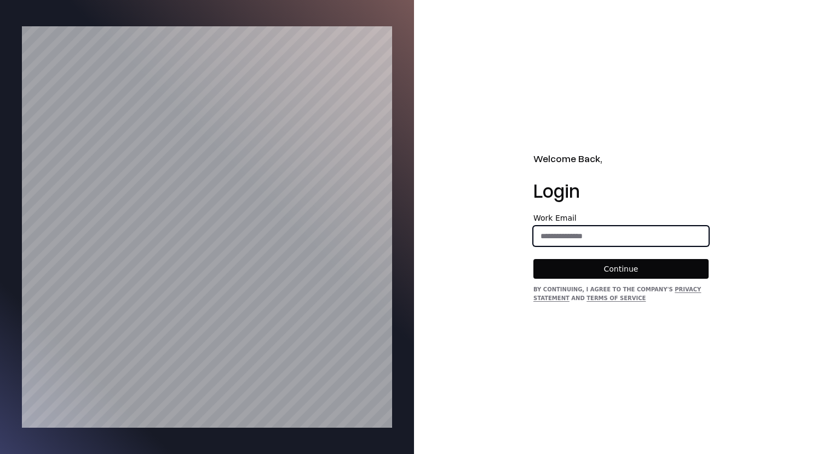
click at [605, 231] on input "email" at bounding box center [621, 236] width 174 height 20
click at [626, 235] on input "email" at bounding box center [621, 236] width 174 height 20
type input "**********"
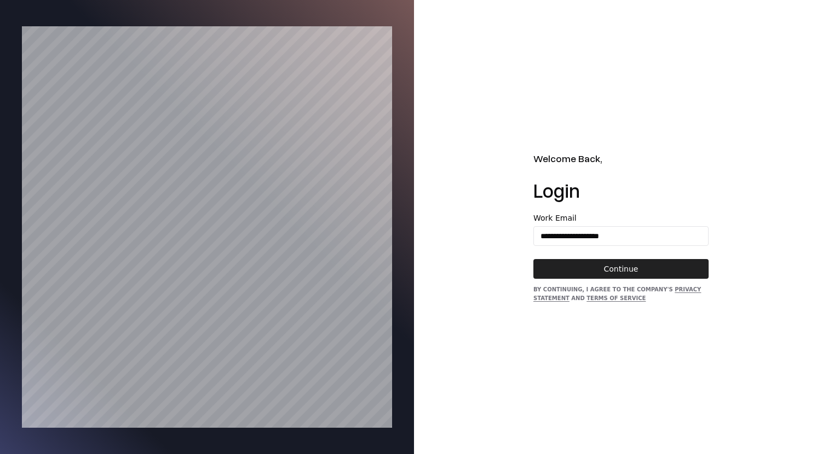
click at [644, 270] on button "Continue" at bounding box center [620, 269] width 175 height 20
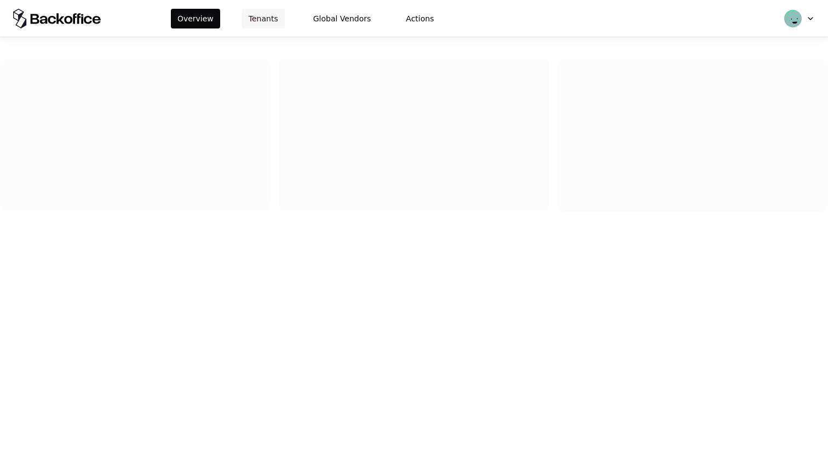
click at [258, 19] on button "Tenants" at bounding box center [263, 19] width 43 height 20
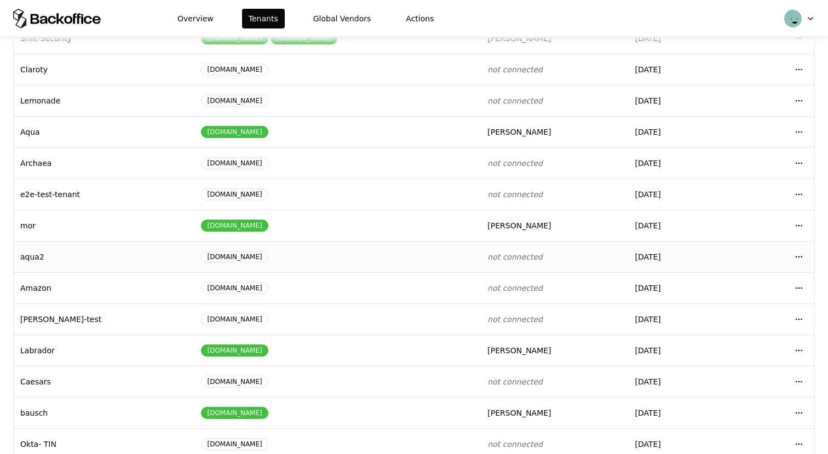
scroll to position [117, 0]
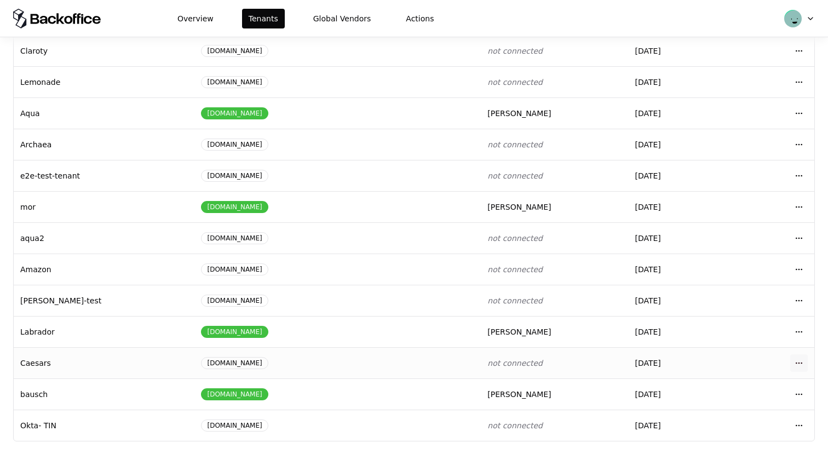
click at [798, 361] on html "Overview Tenants Global Vendors Actions Tenants Add Tenant Tenant name Domain A…" at bounding box center [414, 227] width 828 height 454
click at [737, 313] on div "Login to tenant" at bounding box center [750, 316] width 124 height 22
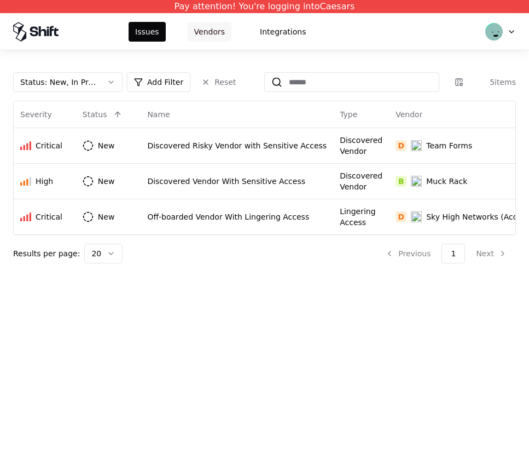
click at [202, 25] on button "Vendors" at bounding box center [210, 32] width 44 height 20
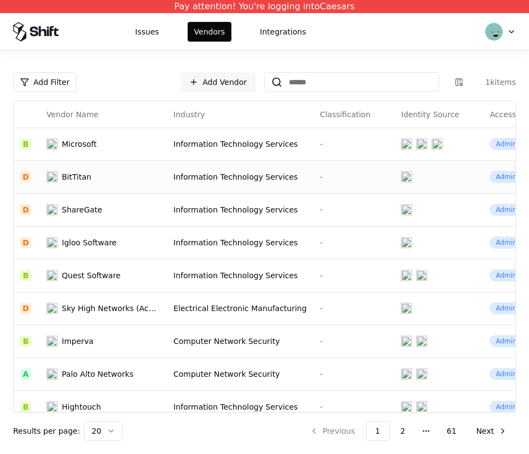
click at [145, 192] on td "BitTitan" at bounding box center [103, 176] width 127 height 33
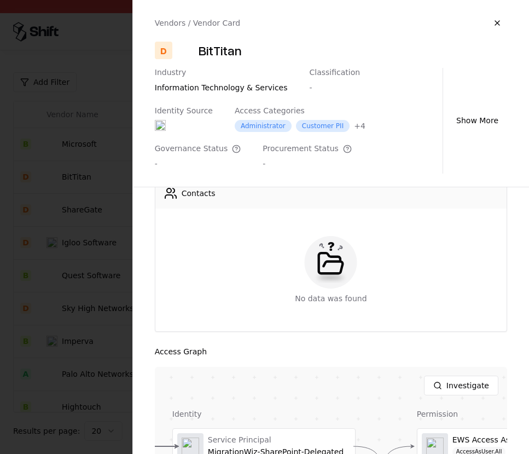
scroll to position [333, 0]
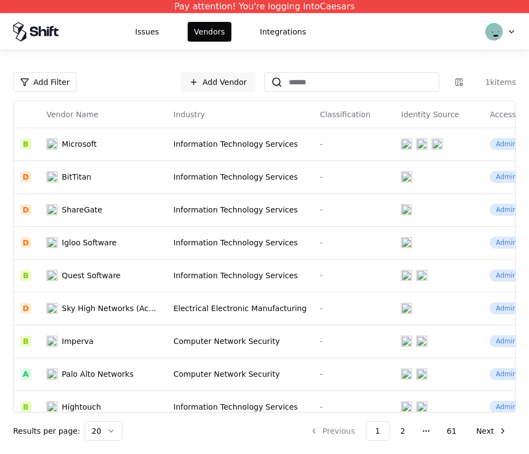
click at [207, 200] on td "Information Technology Services" at bounding box center [240, 209] width 147 height 33
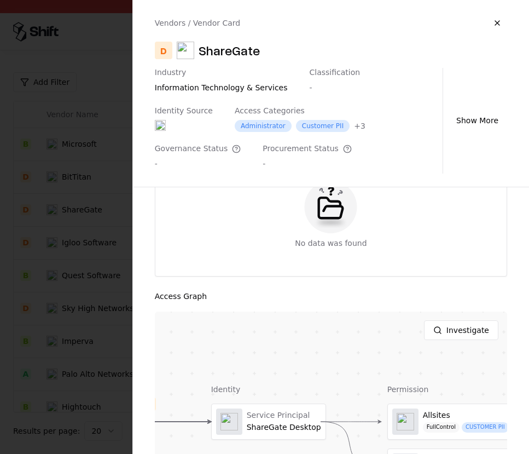
scroll to position [434, 0]
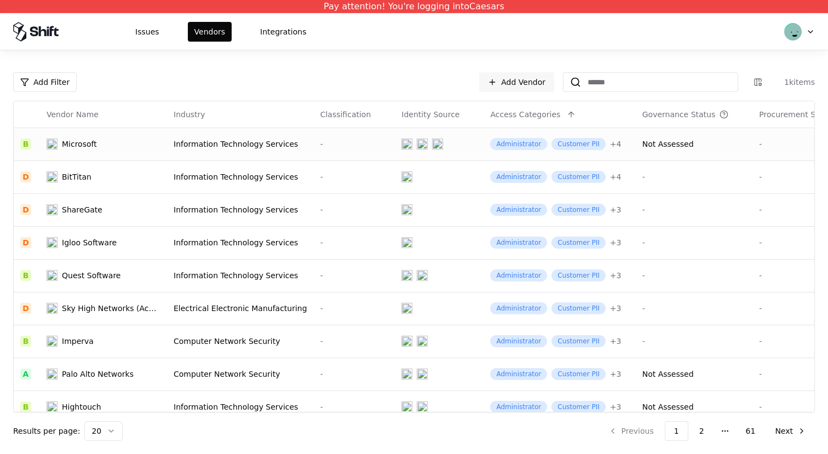
click at [448, 143] on div at bounding box center [439, 143] width 76 height 11
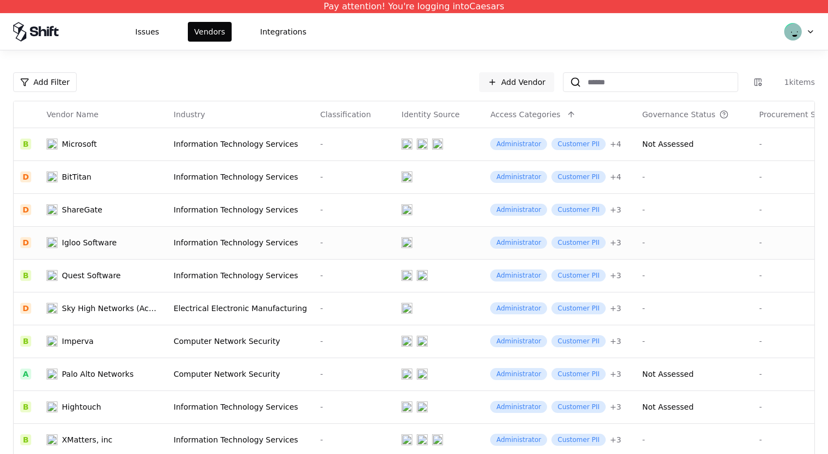
click at [493, 228] on td "Administrator Customer PII + 3" at bounding box center [559, 242] width 152 height 33
click at [494, 212] on div "Administrator" at bounding box center [518, 210] width 57 height 12
click at [440, 206] on div at bounding box center [439, 209] width 76 height 11
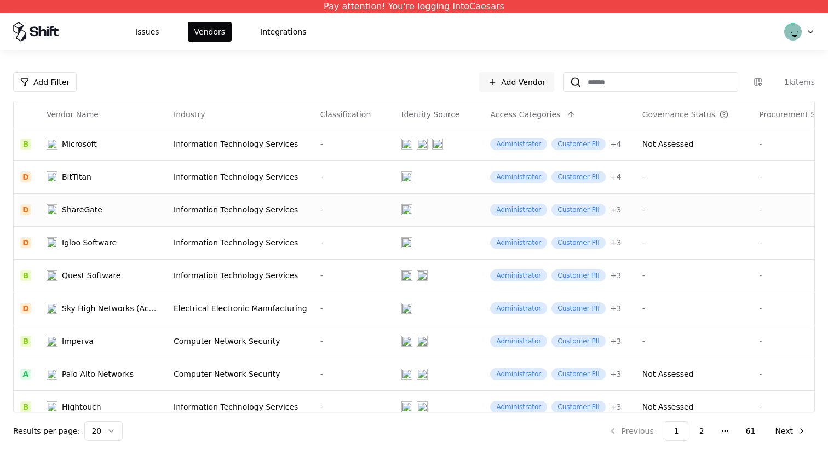
click at [207, 213] on div "Information Technology Services" at bounding box center [241, 209] width 134 height 11
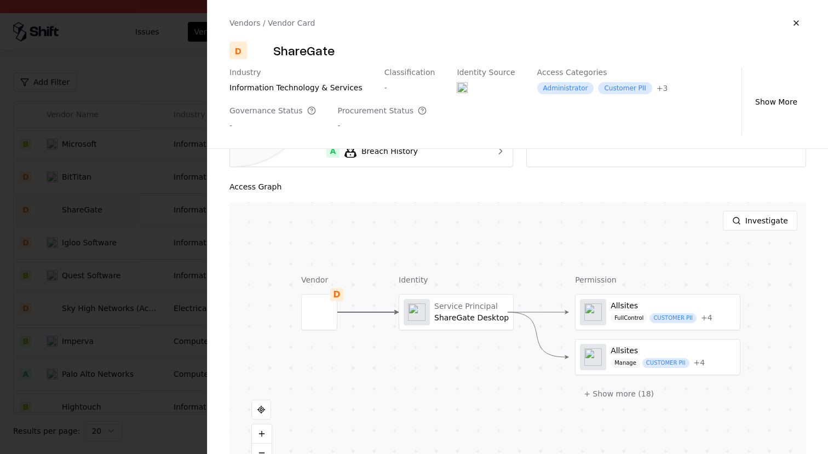
scroll to position [206, 0]
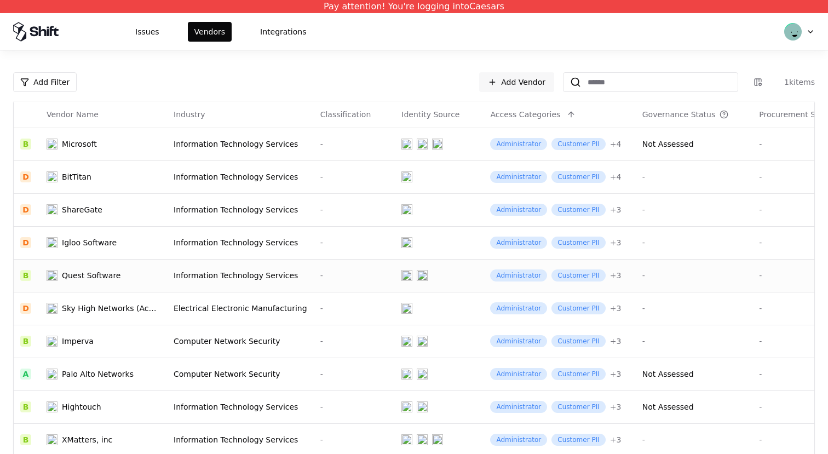
click at [369, 260] on td "-" at bounding box center [355, 275] width 82 height 33
click at [363, 268] on td "-" at bounding box center [355, 275] width 82 height 33
click at [406, 205] on div at bounding box center [439, 209] width 76 height 11
click at [435, 148] on div at bounding box center [439, 143] width 76 height 11
click at [430, 422] on td at bounding box center [439, 406] width 89 height 33
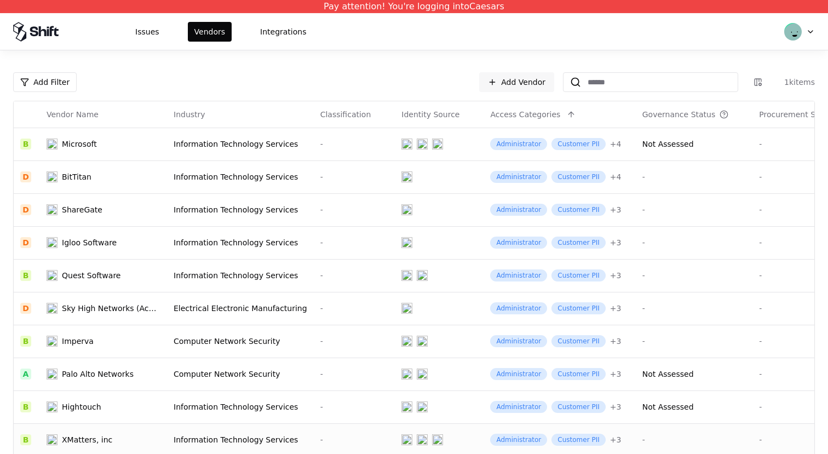
click at [430, 431] on td at bounding box center [439, 439] width 89 height 33
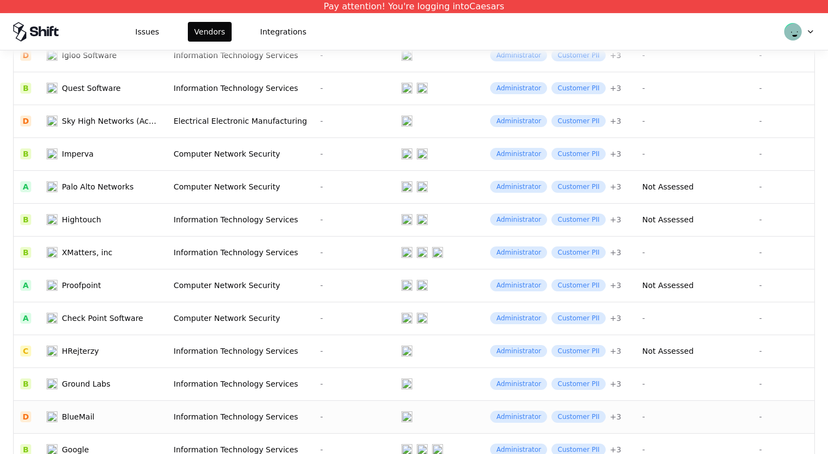
scroll to position [211, 0]
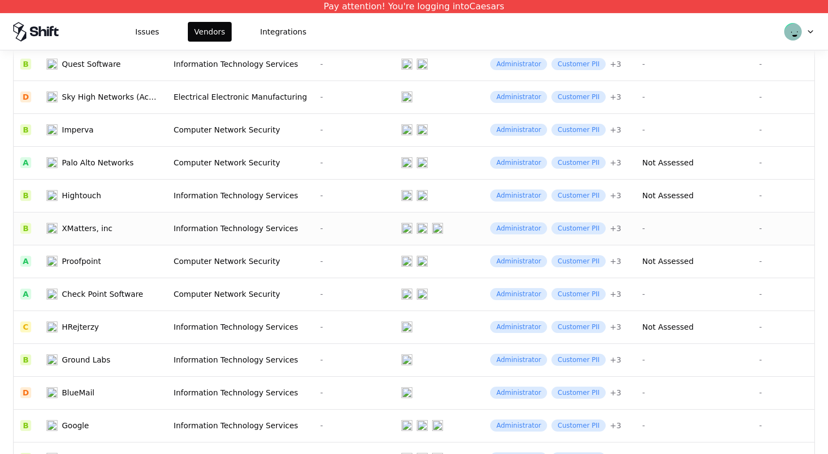
click at [448, 234] on td at bounding box center [439, 228] width 89 height 33
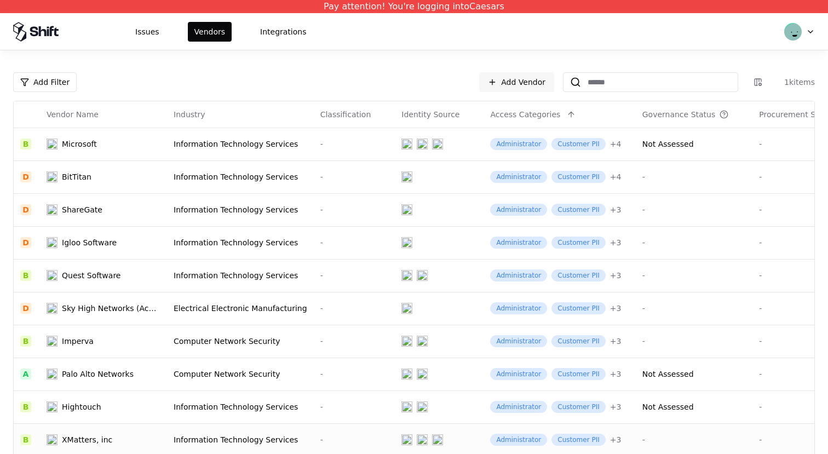
click at [447, 439] on div at bounding box center [439, 439] width 76 height 11
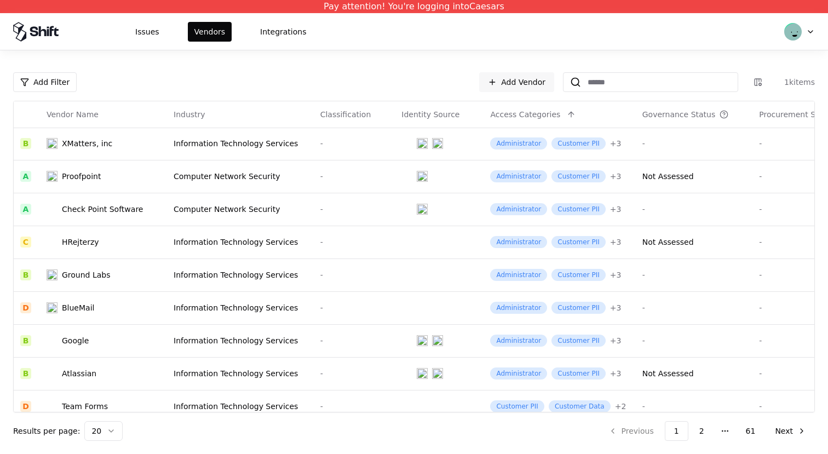
scroll to position [293, 0]
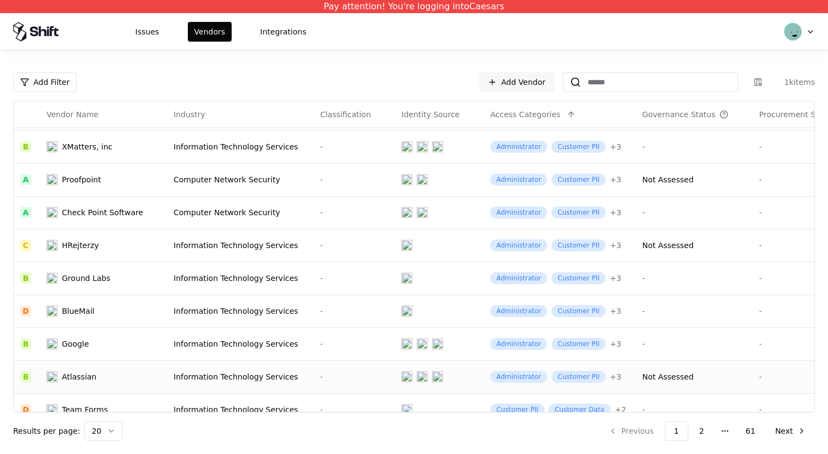
click at [455, 366] on td at bounding box center [439, 376] width 89 height 33
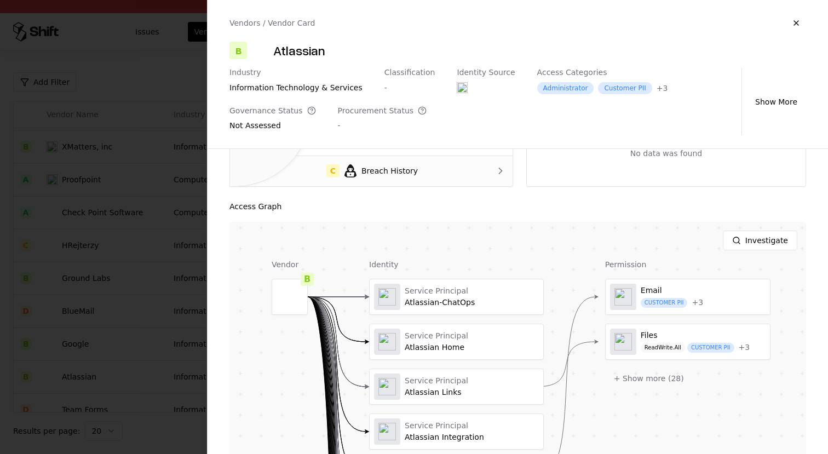
scroll to position [212, 0]
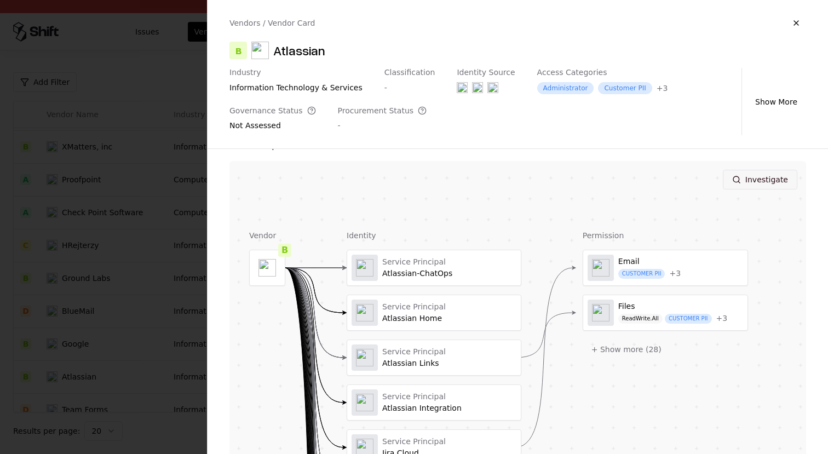
click at [741, 187] on button "Investigate" at bounding box center [760, 180] width 74 height 20
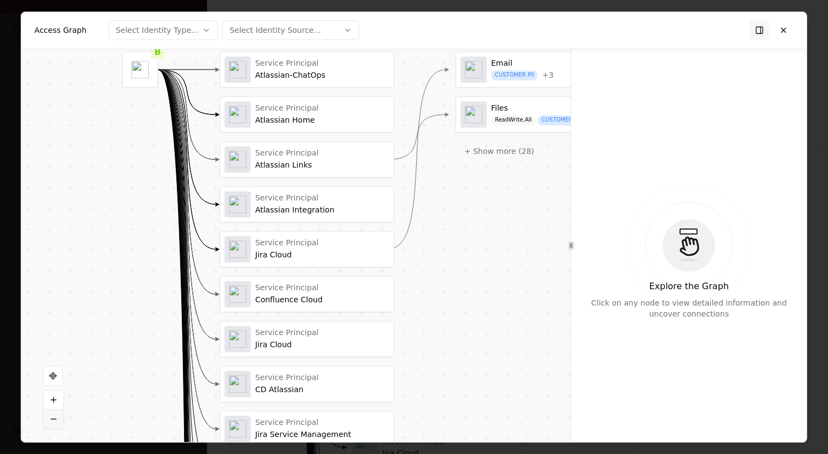
click at [56, 417] on button at bounding box center [54, 418] width 20 height 19
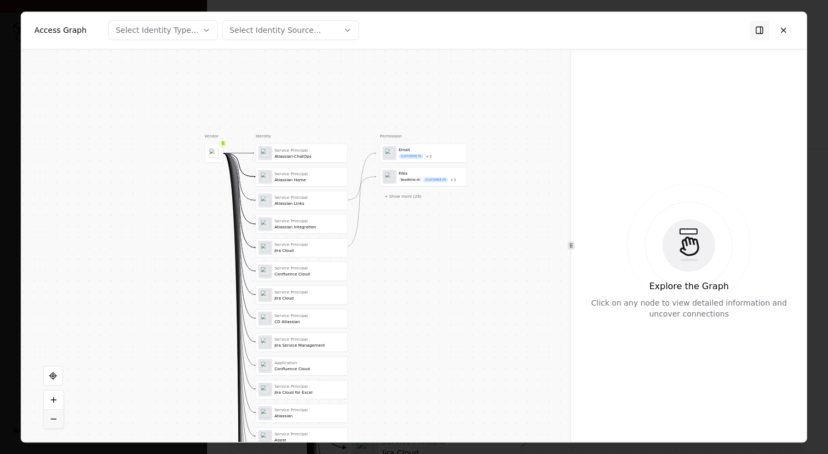
click at [56, 417] on button at bounding box center [54, 418] width 20 height 19
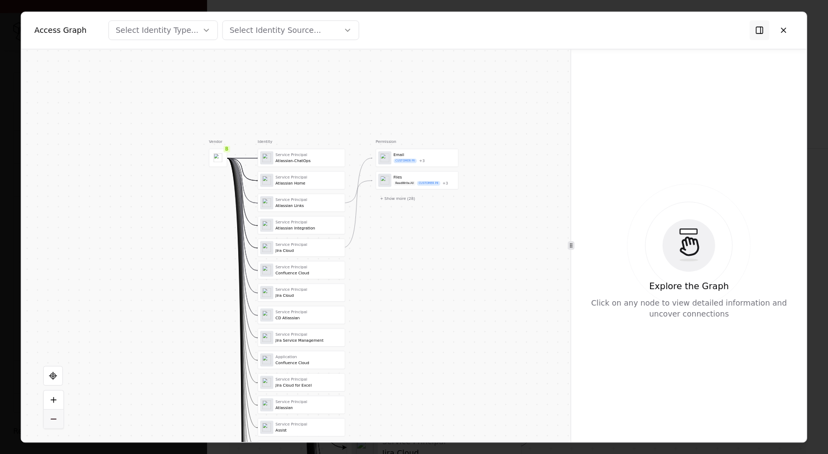
click at [56, 417] on button at bounding box center [54, 418] width 20 height 19
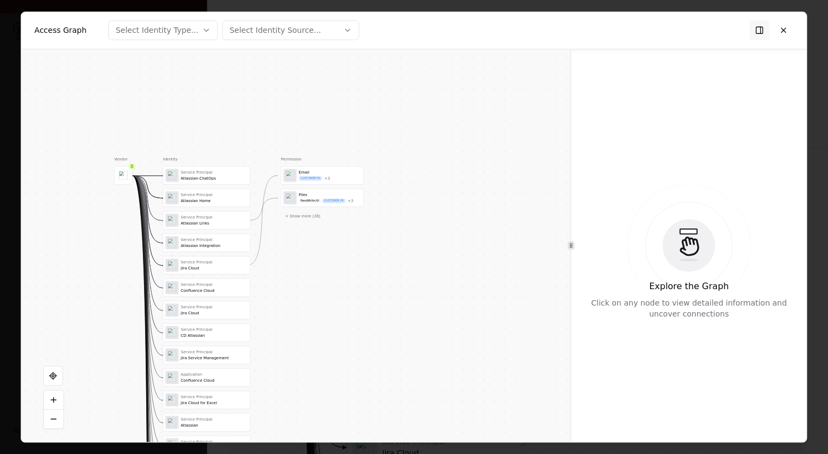
drag, startPoint x: 176, startPoint y: 373, endPoint x: 120, endPoint y: 369, distance: 55.4
click at [121, 368] on div "Vendor B Identity Service Principal Atlassian-ChatOps Service Principal Atlassi…" at bounding box center [295, 245] width 549 height 393
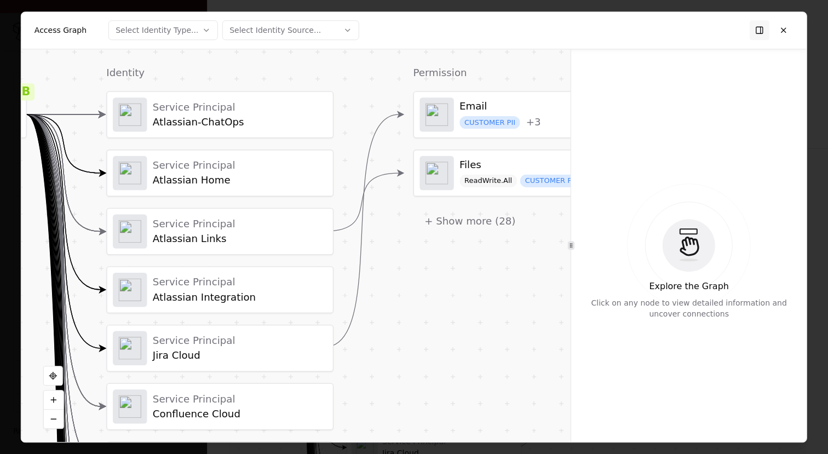
click at [475, 105] on div "Email" at bounding box center [500, 106] width 82 height 13
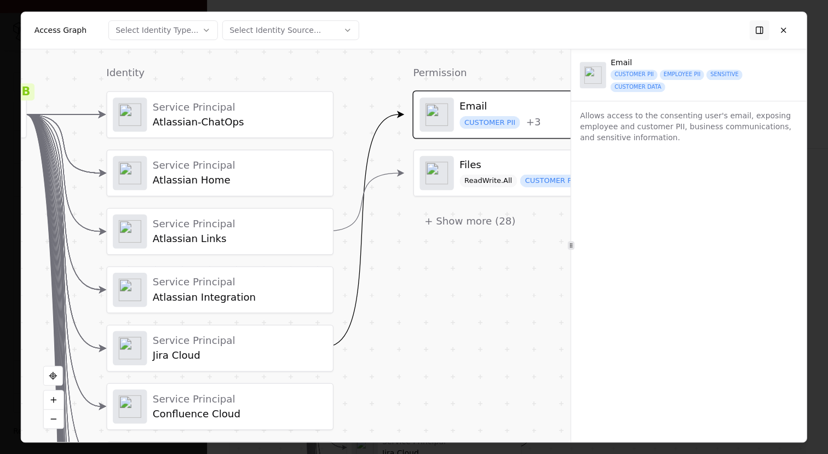
click at [440, 178] on div at bounding box center [436, 172] width 34 height 34
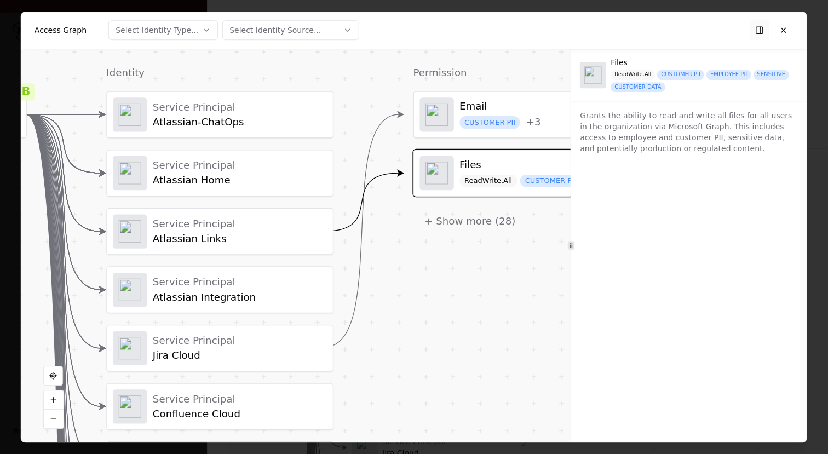
click at [763, 31] on button at bounding box center [759, 30] width 20 height 20
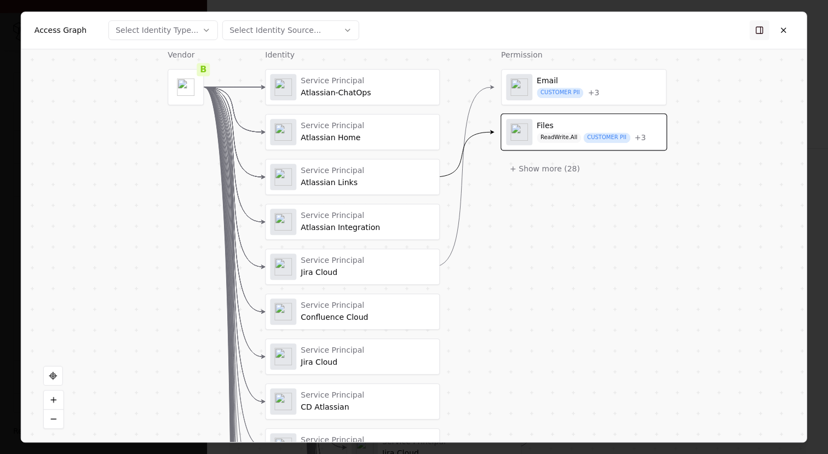
click at [763, 31] on button at bounding box center [759, 30] width 20 height 20
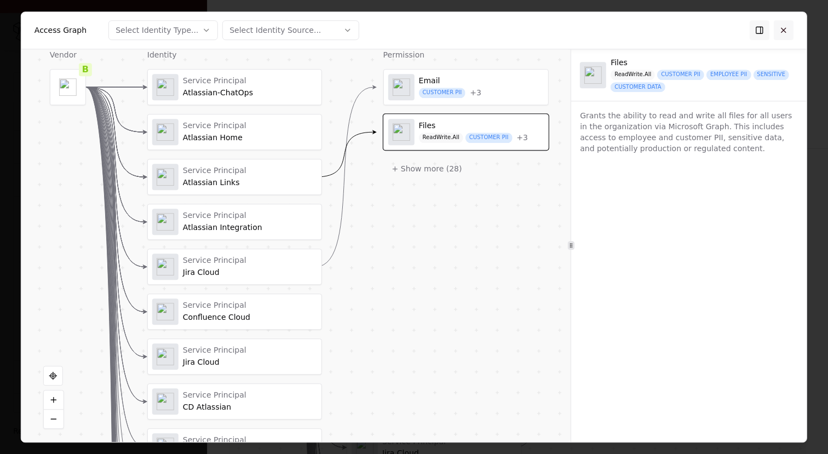
click at [792, 31] on button at bounding box center [783, 30] width 20 height 20
